Goal: Find specific page/section

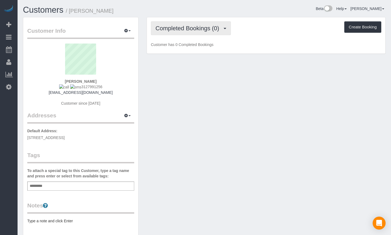
click at [184, 33] on button "Completed Bookings (0)" at bounding box center [191, 28] width 80 height 14
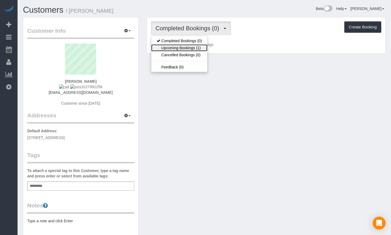
click at [182, 46] on link "Upcoming Bookings (1)" at bounding box center [179, 47] width 56 height 7
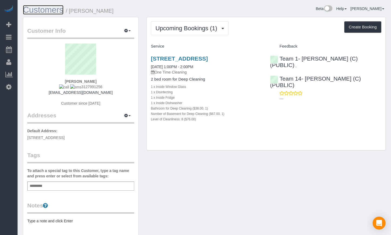
click at [45, 13] on link "Customers" at bounding box center [43, 9] width 41 height 9
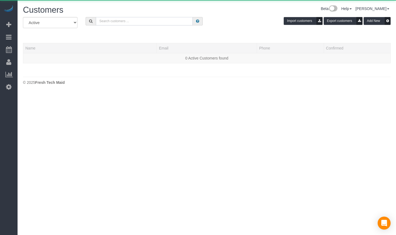
click at [126, 25] on input "text" at bounding box center [144, 21] width 97 height 8
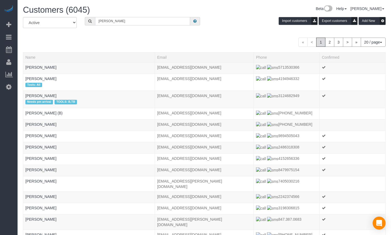
type input "[PERSON_NAME]"
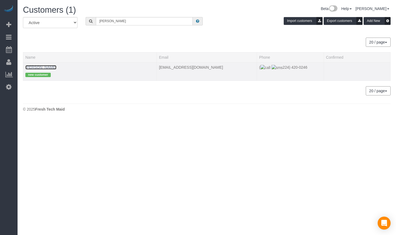
click at [42, 66] on link "[PERSON_NAME]" at bounding box center [40, 67] width 31 height 4
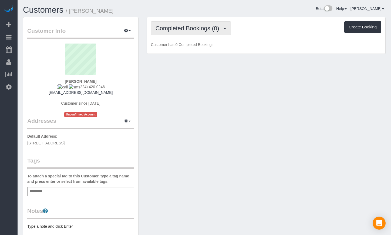
click at [182, 28] on span "Completed Bookings (0)" at bounding box center [189, 28] width 66 height 7
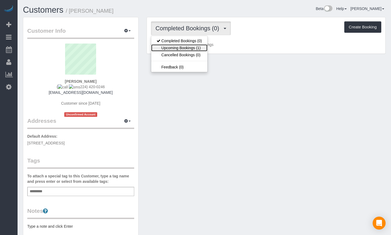
click at [177, 50] on link "Upcoming Bookings (1)" at bounding box center [179, 47] width 56 height 7
